Goal: Task Accomplishment & Management: Complete application form

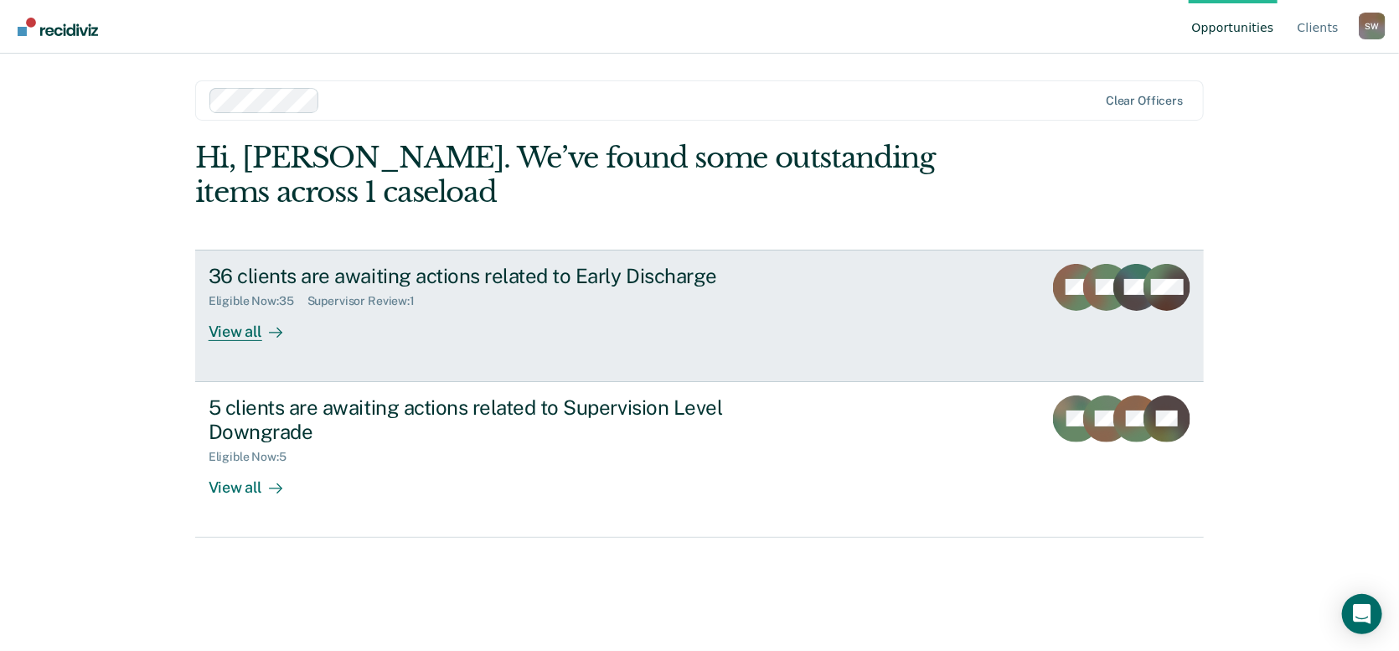
click at [260, 319] on div "View all" at bounding box center [256, 324] width 94 height 33
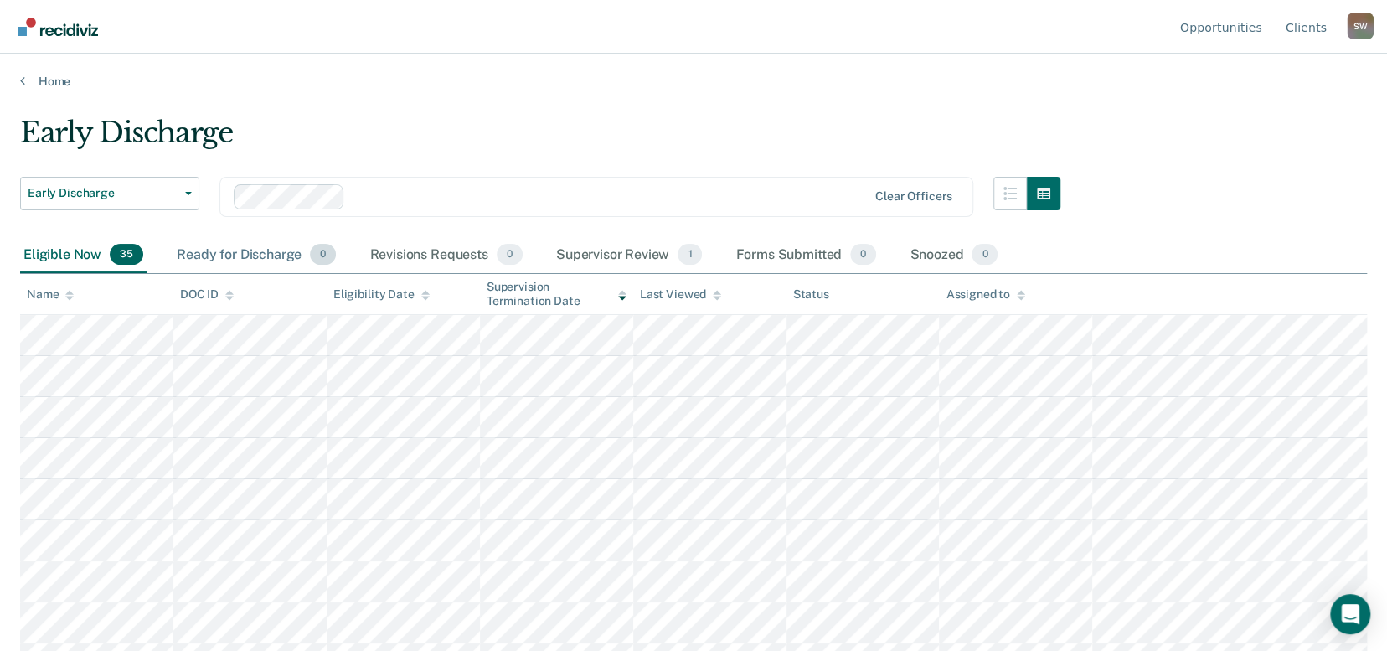
click at [235, 253] on div "Ready for Discharge 0" at bounding box center [256, 255] width 166 height 37
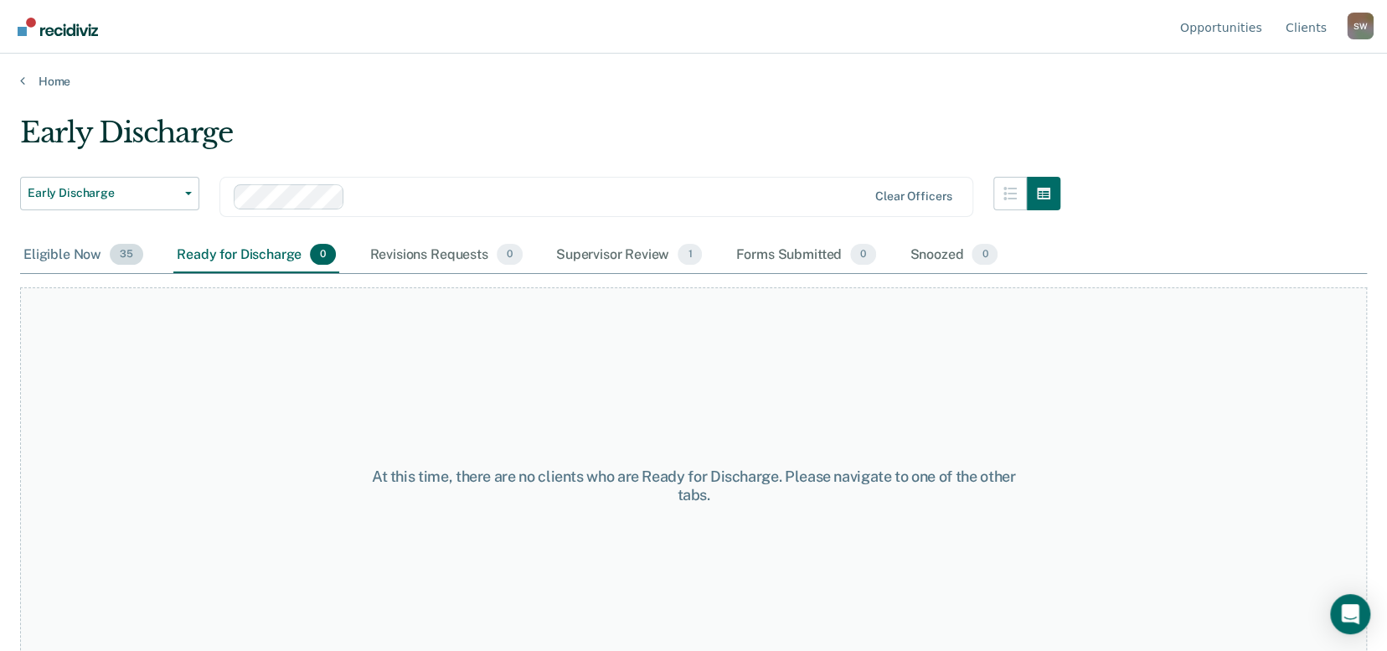
click at [43, 257] on div "Eligible Now 35" at bounding box center [83, 255] width 126 height 37
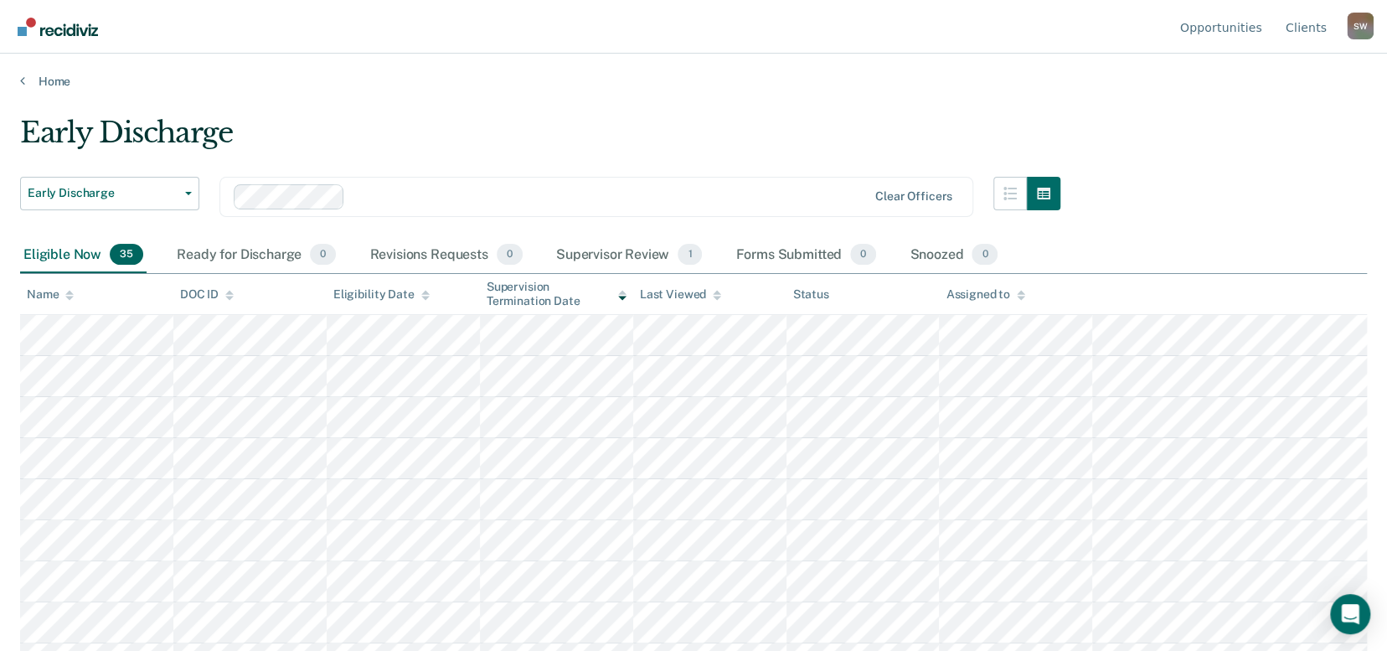
click at [35, 300] on div "Name" at bounding box center [50, 294] width 47 height 14
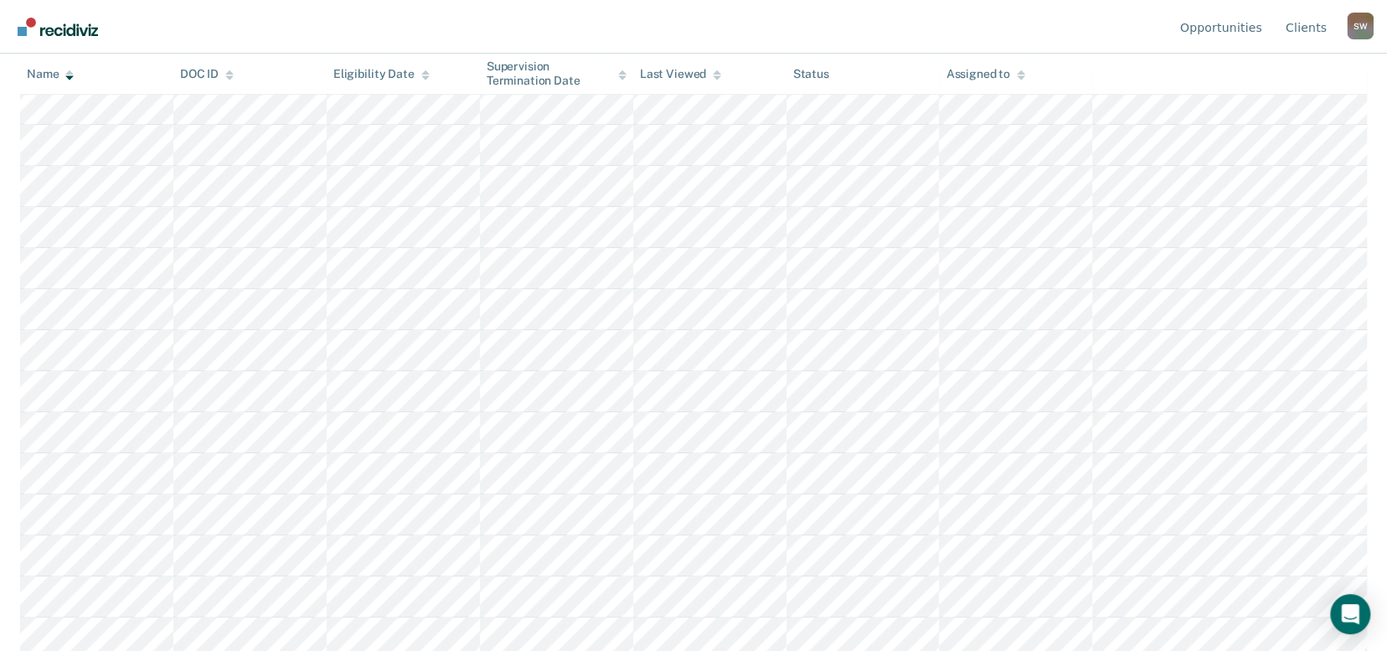
scroll to position [926, 0]
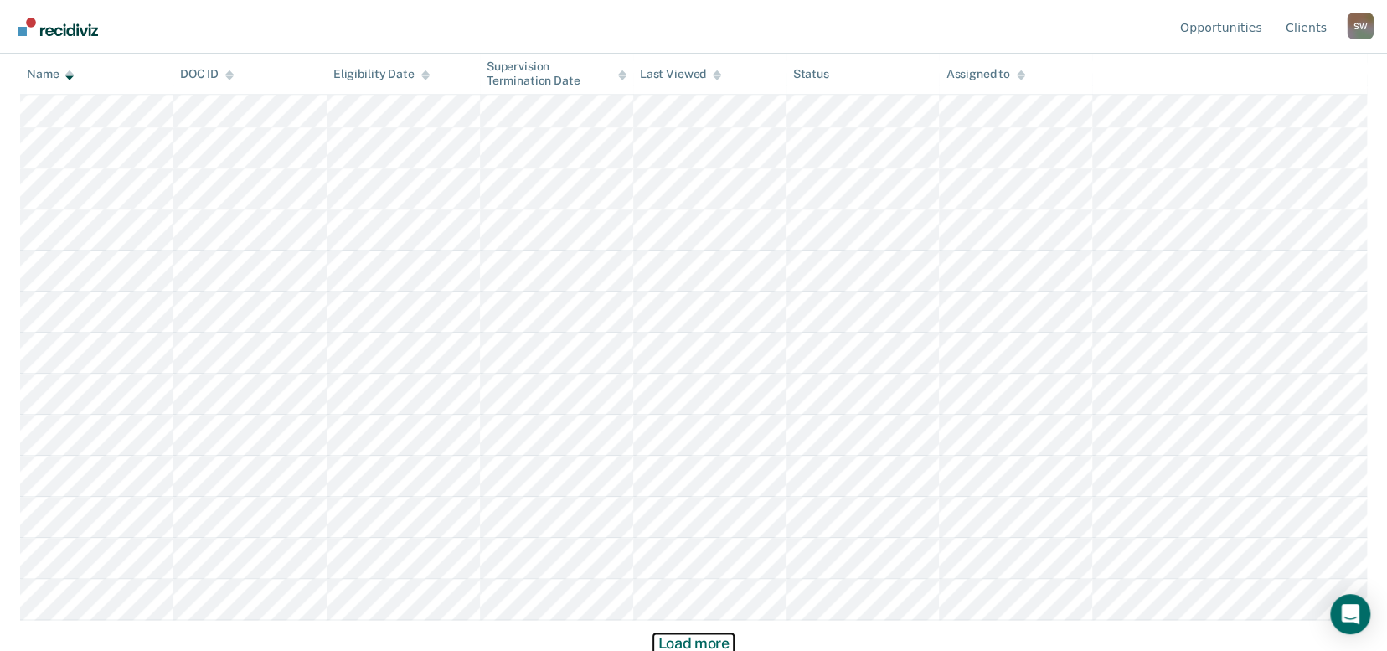
click at [704, 639] on button "Load more" at bounding box center [693, 643] width 81 height 20
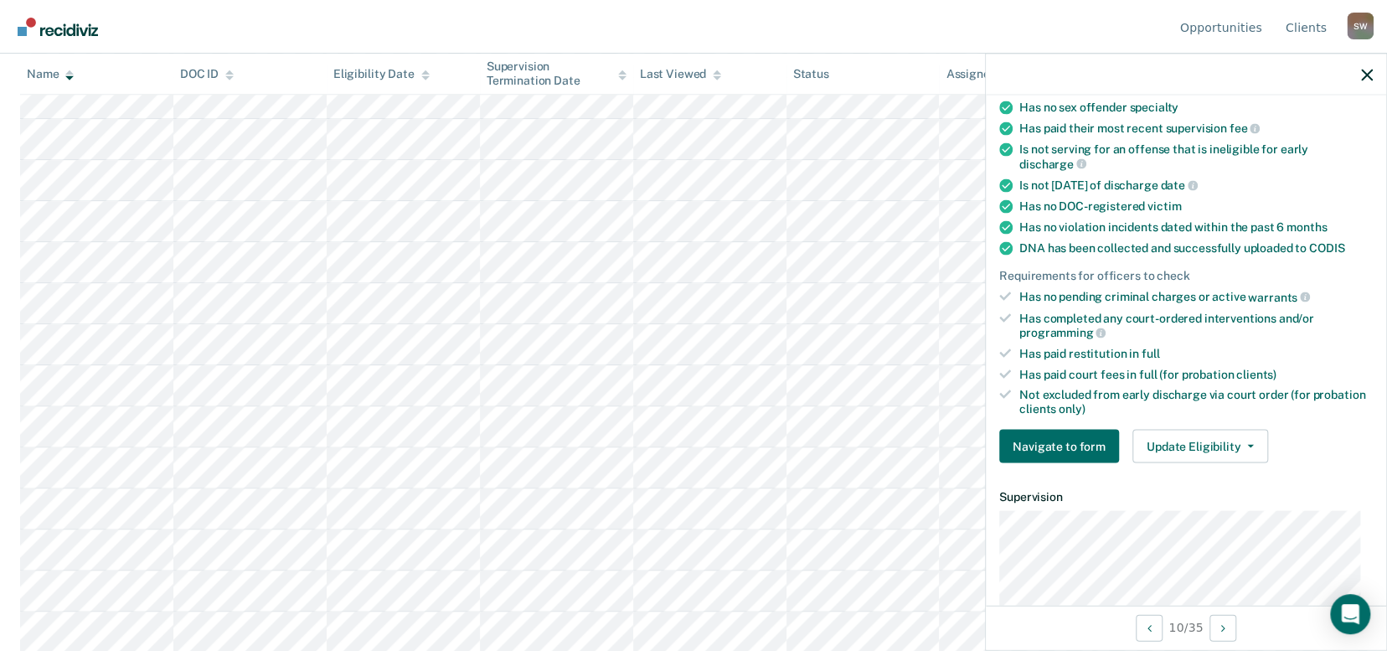
scroll to position [251, 0]
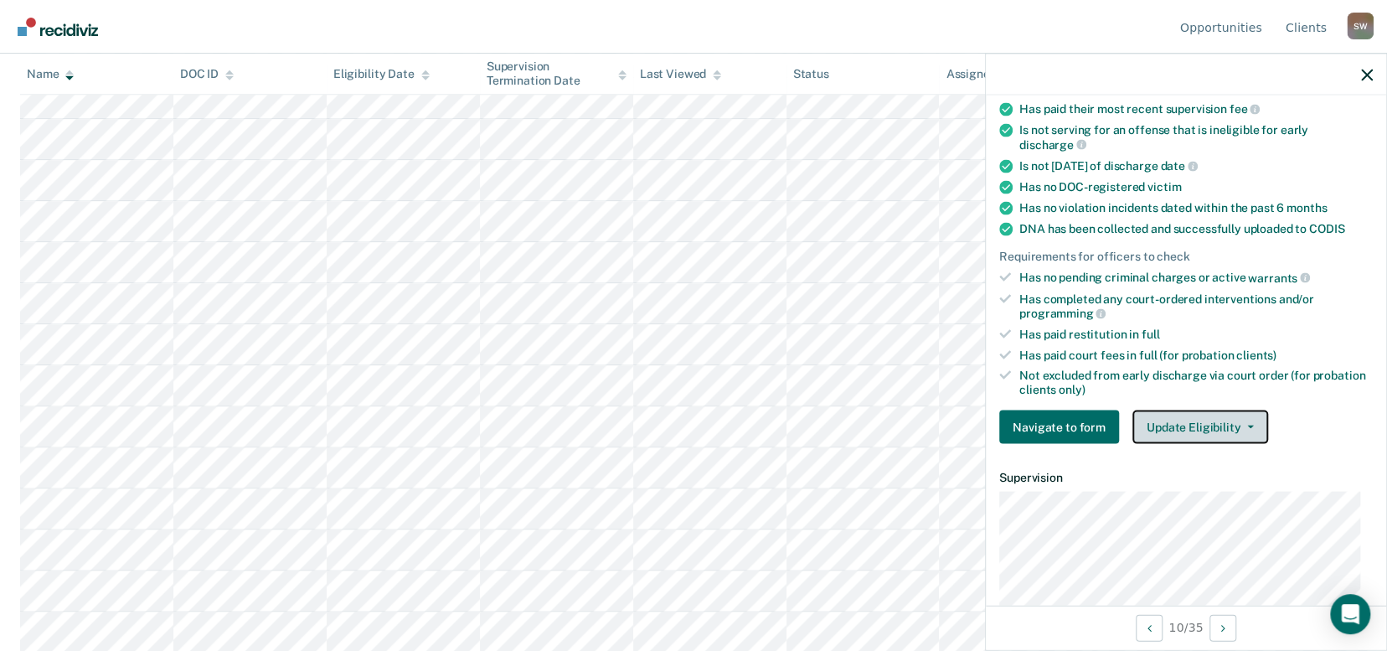
click at [1200, 420] on button "Update Eligibility" at bounding box center [1200, 427] width 136 height 34
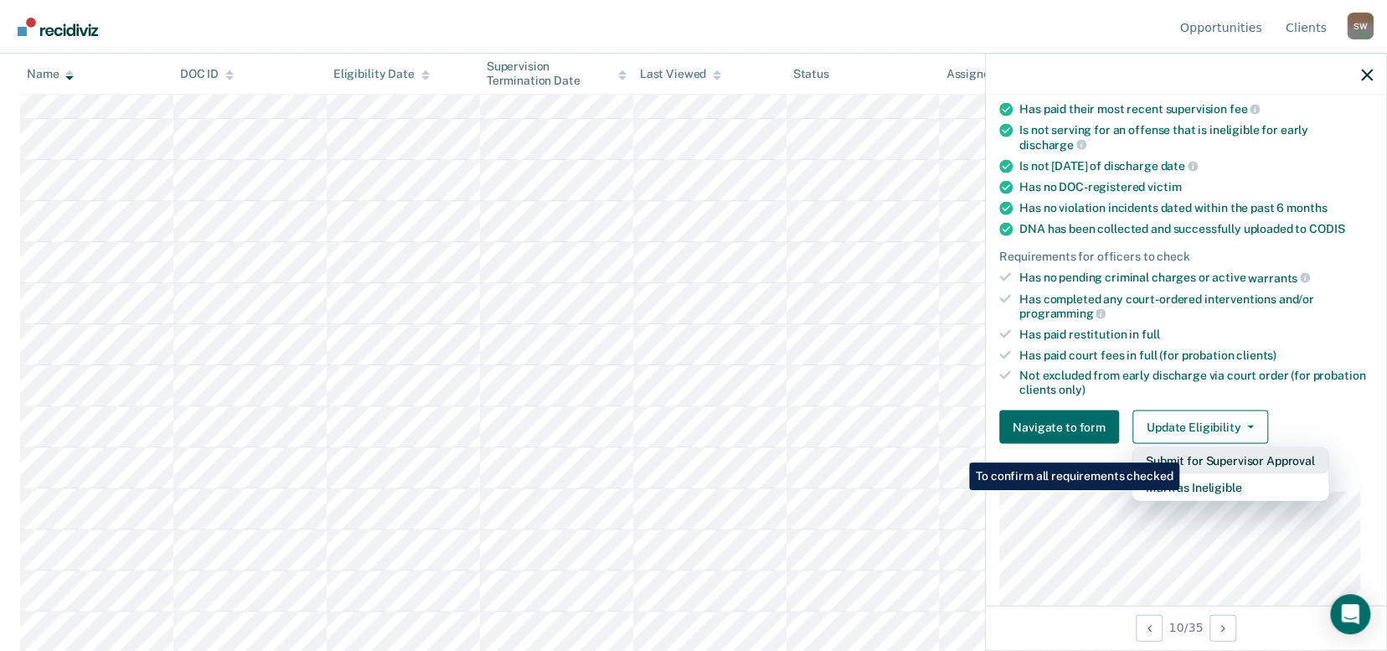
click at [1182, 450] on button "Submit for Supervisor Approval" at bounding box center [1230, 460] width 196 height 27
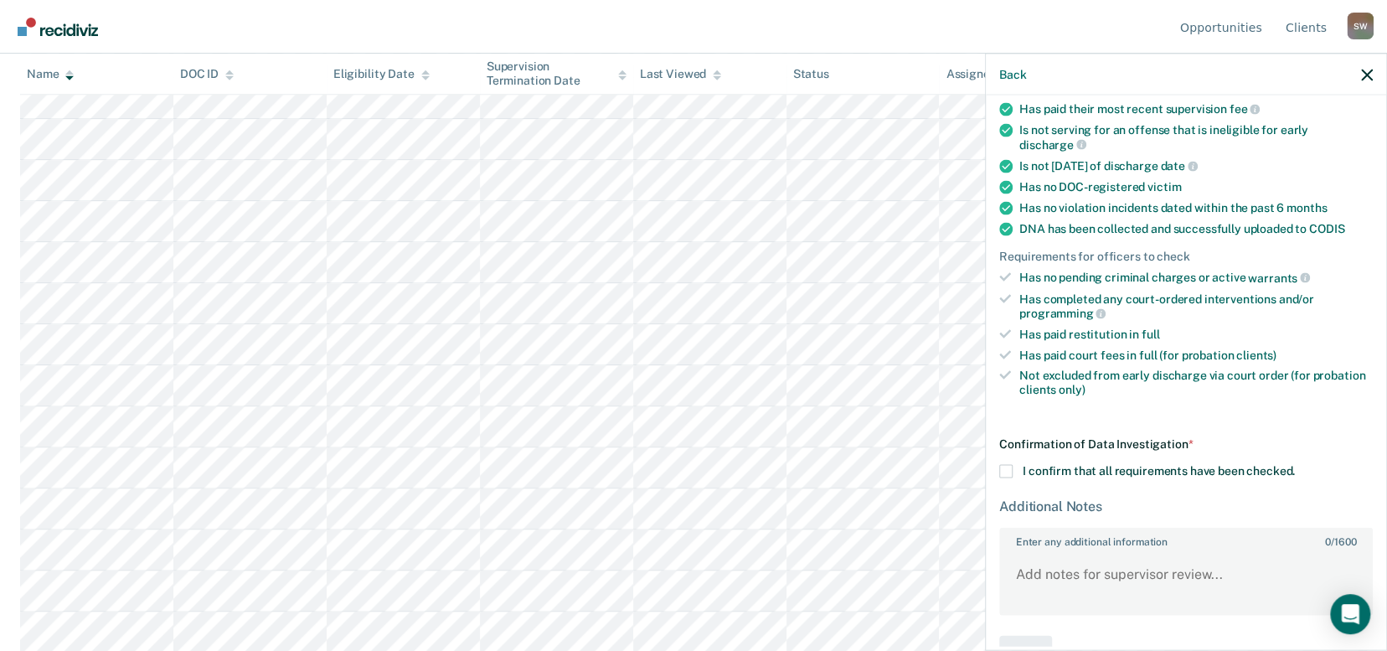
scroll to position [289, 0]
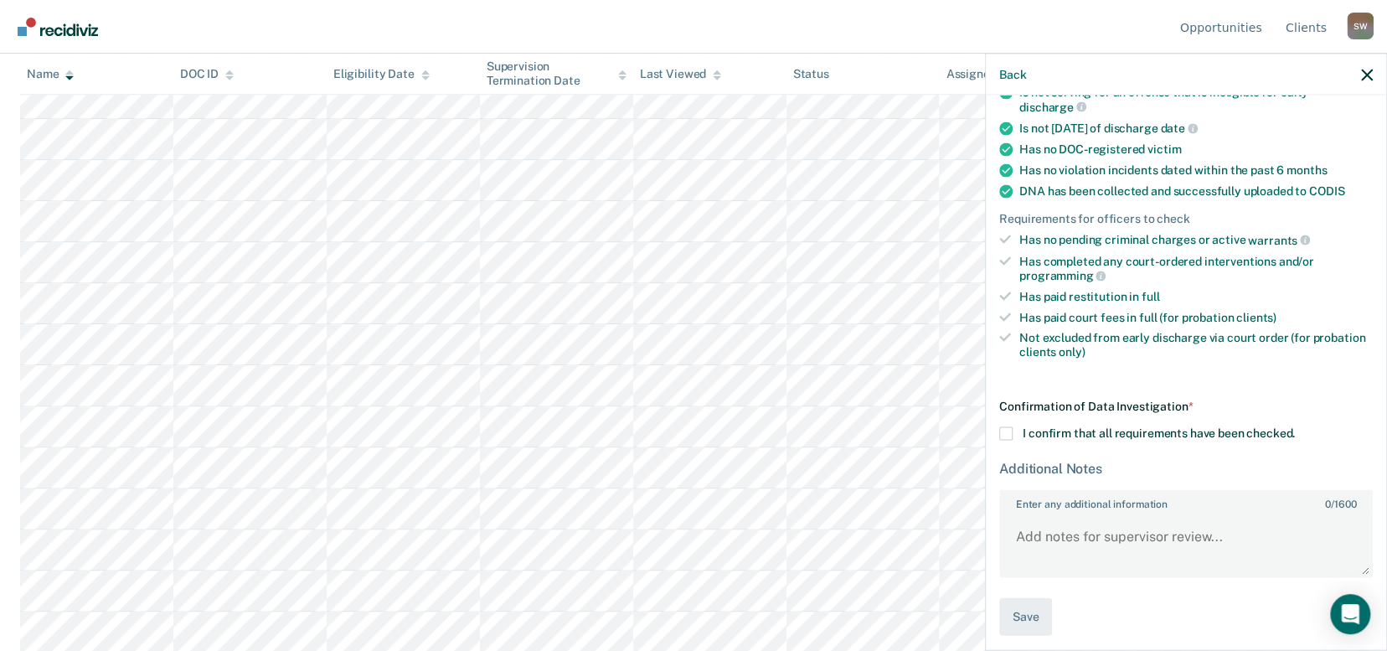
click at [1011, 426] on span at bounding box center [1005, 432] width 13 height 13
click at [1295, 426] on input "I confirm that all requirements have been checked." at bounding box center [1295, 426] width 0 height 0
click at [1023, 601] on button "Save" at bounding box center [1025, 616] width 53 height 38
